Goal: Task Accomplishment & Management: Manage account settings

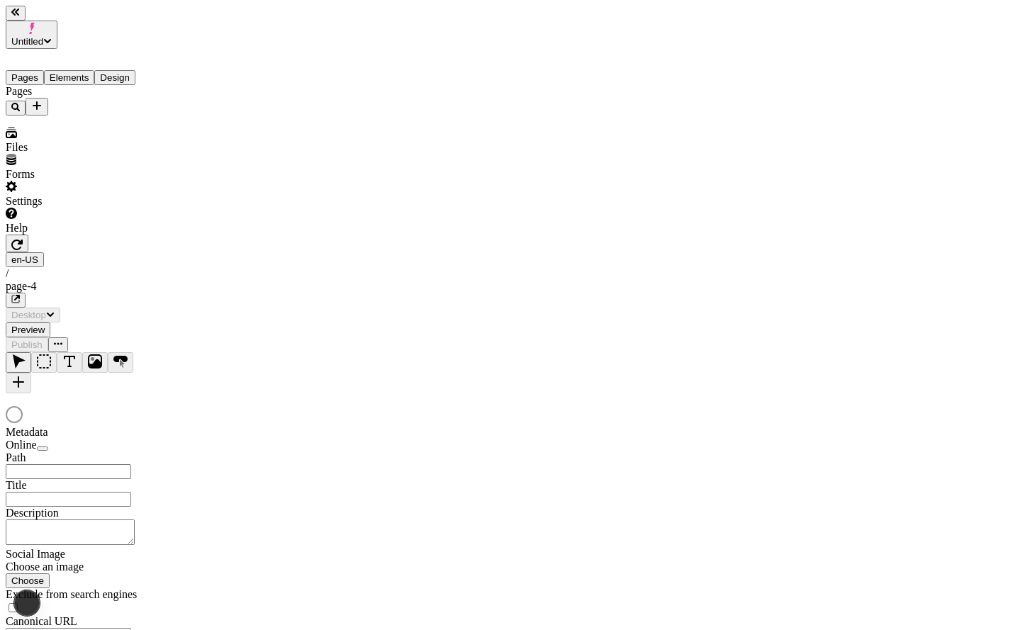
click at [838, 393] on div at bounding box center [505, 409] width 999 height 33
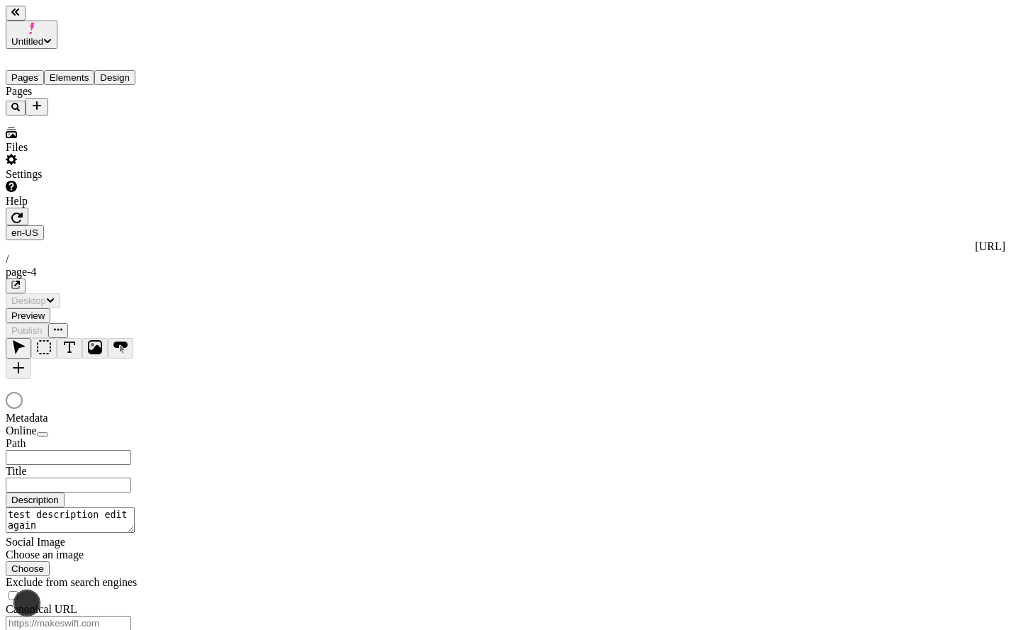
type input "/page-4"
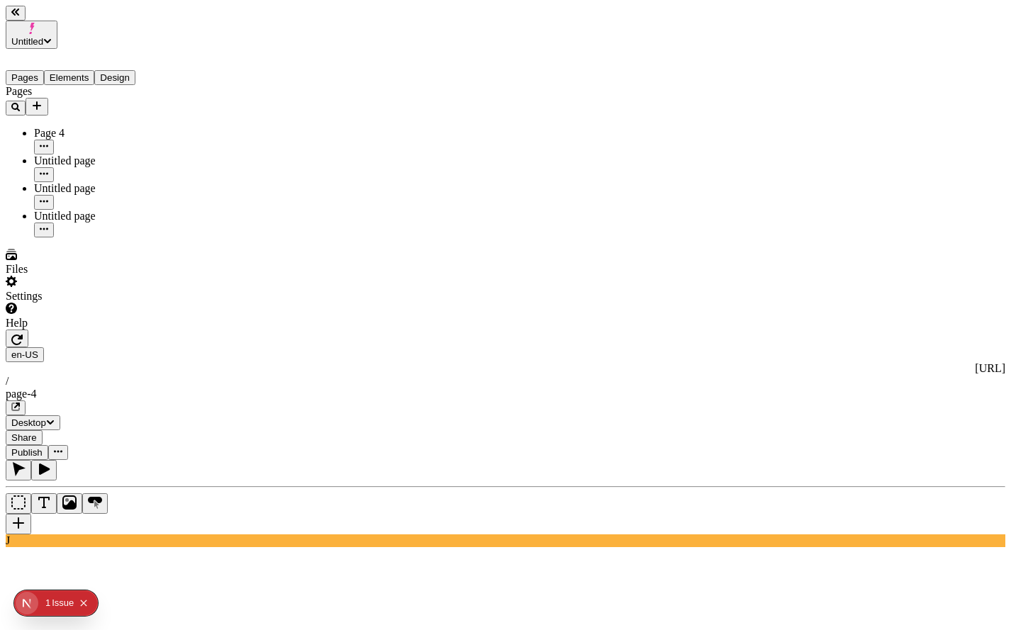
click at [80, 182] on div "Untitled page" at bounding box center [105, 196] width 142 height 28
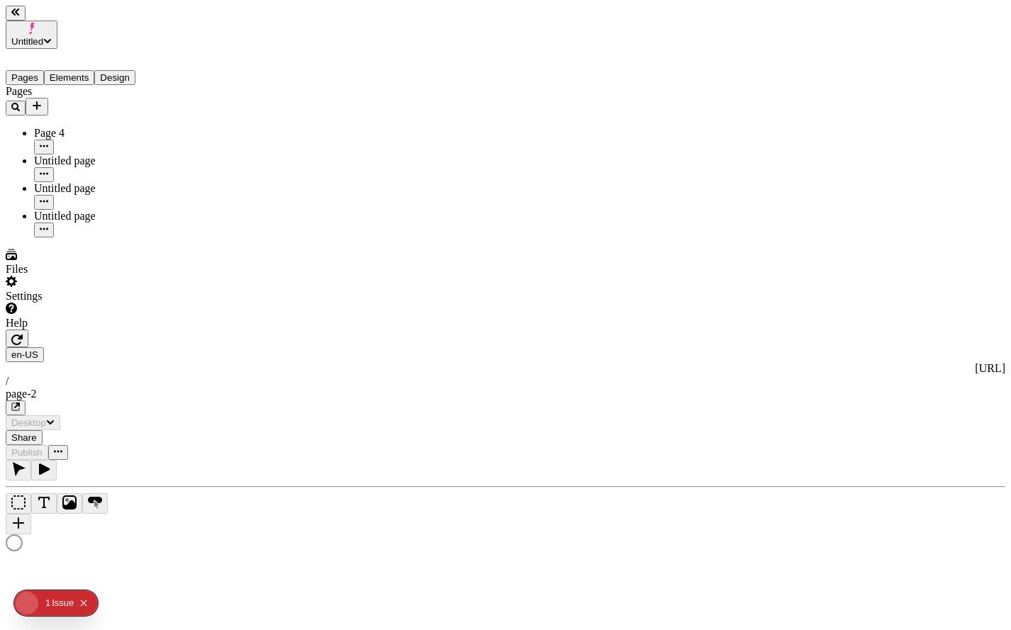
type input "/page-2"
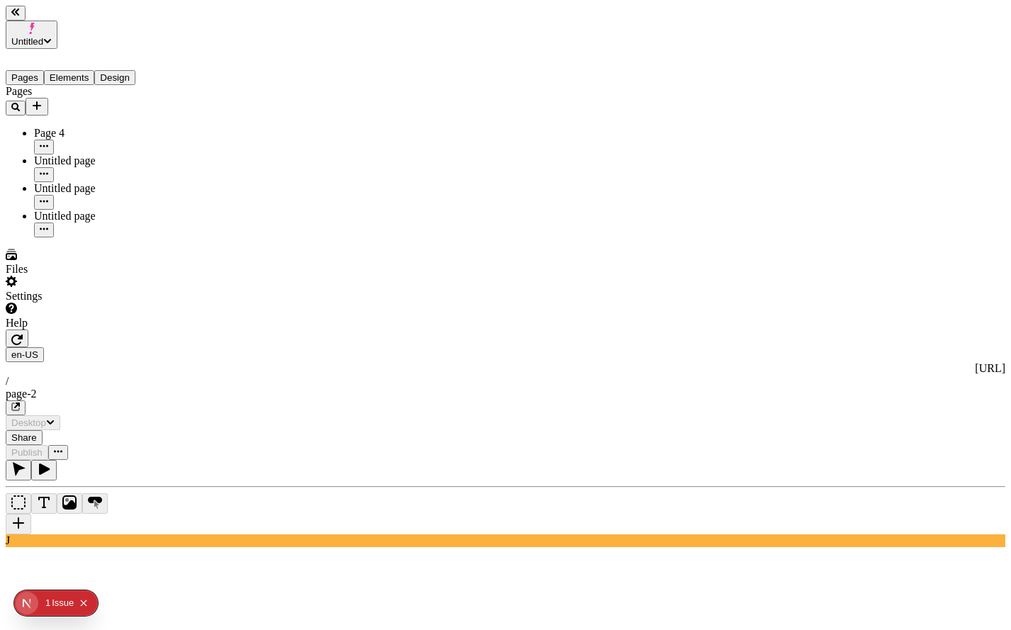
click at [116, 127] on div "Page 4" at bounding box center [105, 141] width 142 height 28
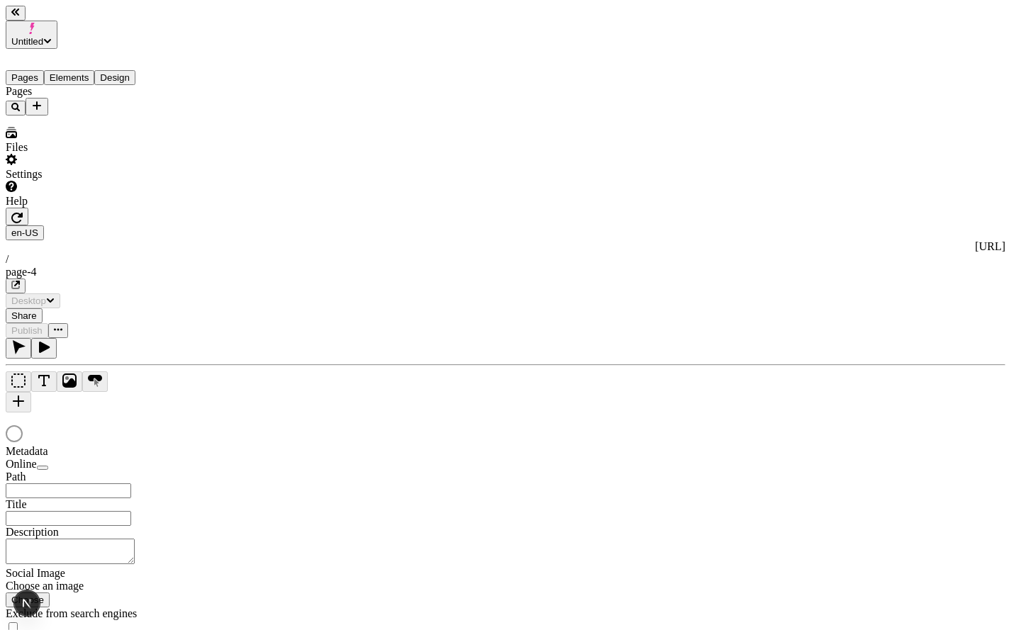
type textarea "test description edit again"
type input "/page-4"
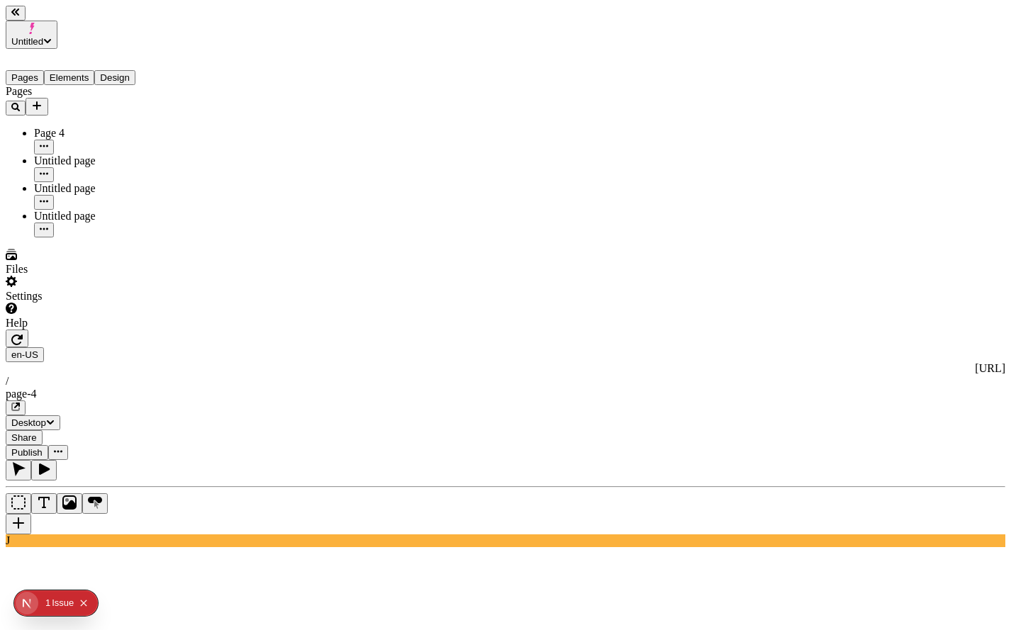
click at [109, 210] on div "Untitled page" at bounding box center [105, 216] width 142 height 13
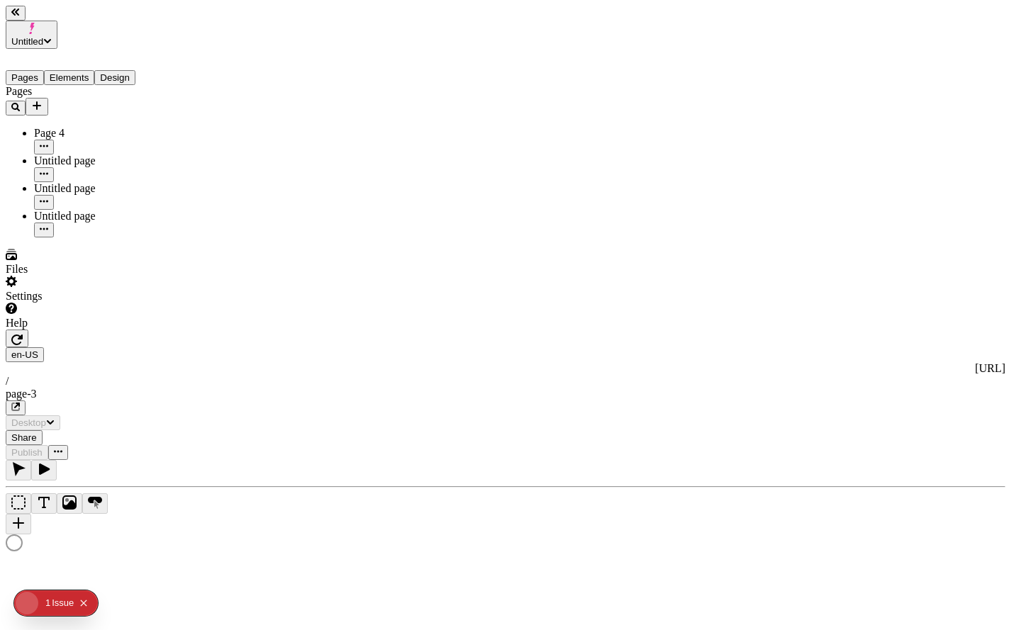
type input "/page-3"
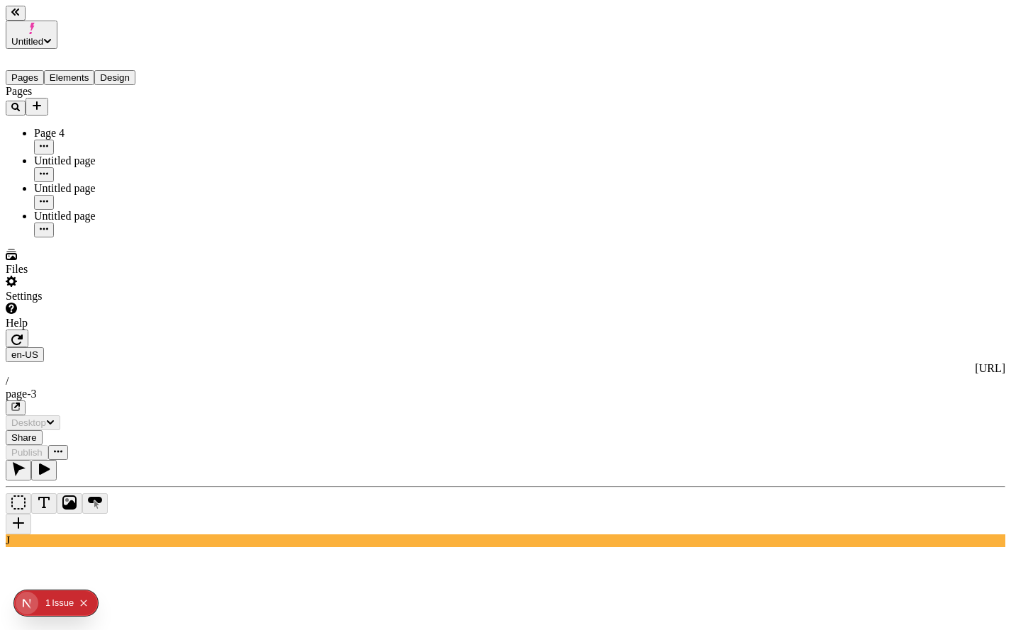
drag, startPoint x: 104, startPoint y: 129, endPoint x: 174, endPoint y: 168, distance: 79.6
click at [104, 155] on div "Untitled page" at bounding box center [105, 161] width 142 height 13
